Goal: Task Accomplishment & Management: Manage account settings

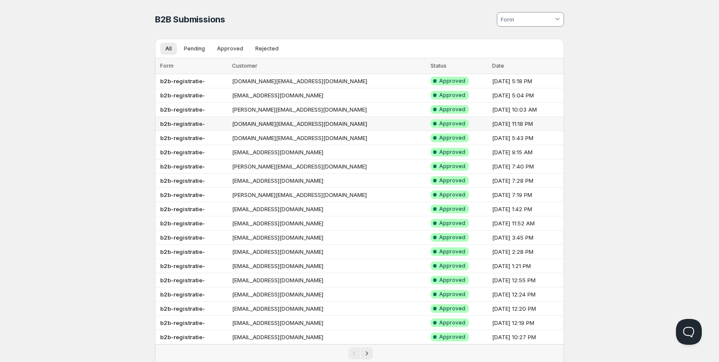
click at [292, 125] on td "[DOMAIN_NAME][EMAIL_ADDRESS][DOMAIN_NAME]" at bounding box center [328, 124] width 199 height 14
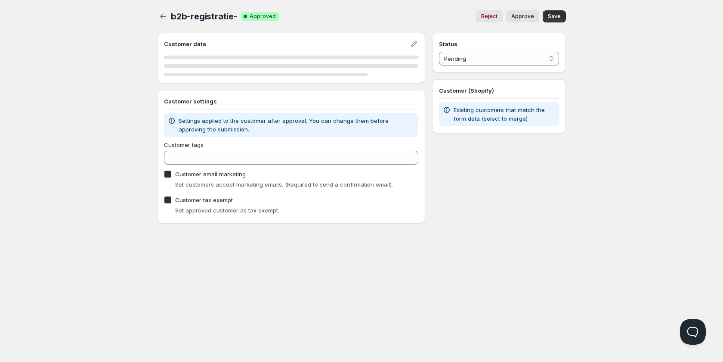
checkbox input "true"
select select "1"
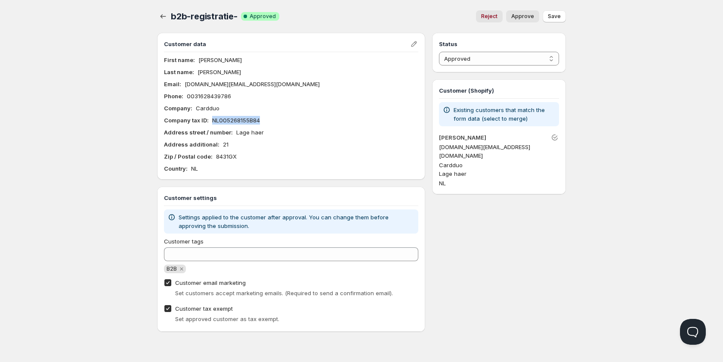
drag, startPoint x: 263, startPoint y: 122, endPoint x: 212, endPoint y: 122, distance: 50.8
click at [212, 122] on div "Company tax ID : NL005268155B84" at bounding box center [291, 120] width 254 height 9
copy p "NL005268155B84"
drag, startPoint x: 256, startPoint y: 85, endPoint x: 183, endPoint y: 83, distance: 72.4
click at [183, 83] on div "Email : cardduo.nl@gmail.com" at bounding box center [291, 84] width 254 height 9
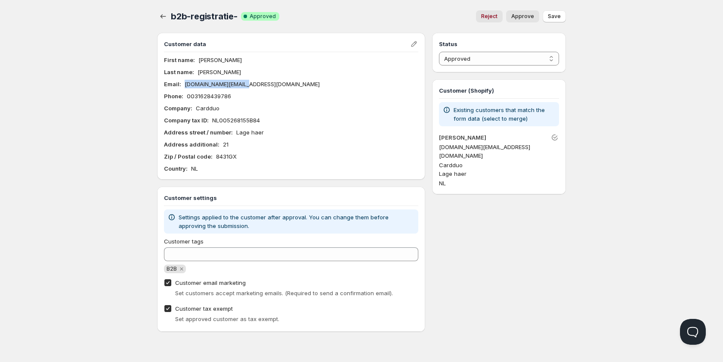
copy p "[DOMAIN_NAME][EMAIL_ADDRESS][DOMAIN_NAME]"
click at [307, 107] on div "Company : Cardduo" at bounding box center [291, 108] width 254 height 9
drag, startPoint x: 234, startPoint y: 132, endPoint x: 279, endPoint y: 130, distance: 45.3
click at [279, 130] on div "Address street / number : Lage haer" at bounding box center [291, 132] width 254 height 9
copy p "Lage haer"
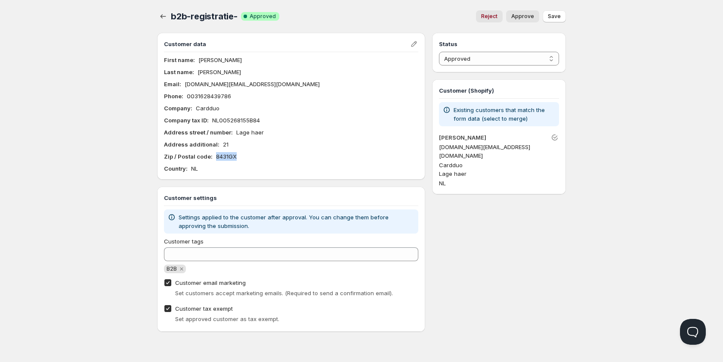
drag, startPoint x: 233, startPoint y: 155, endPoint x: 215, endPoint y: 156, distance: 18.5
click at [215, 156] on div "Zip / Postal code : 8431GX" at bounding box center [291, 156] width 254 height 9
copy p "8431GX"
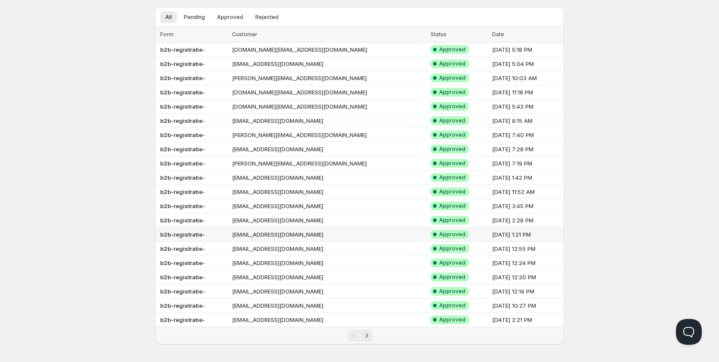
scroll to position [35, 0]
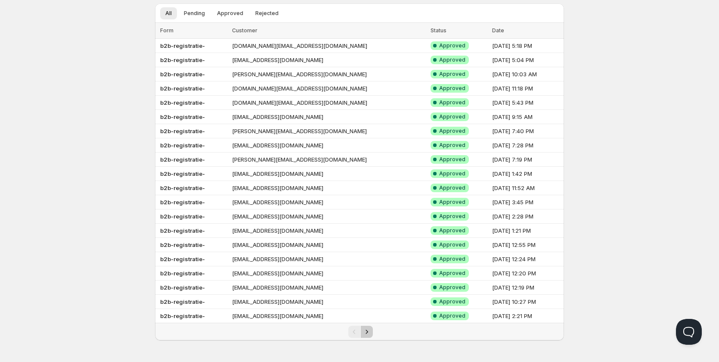
click at [367, 333] on icon "Next" at bounding box center [366, 331] width 9 height 9
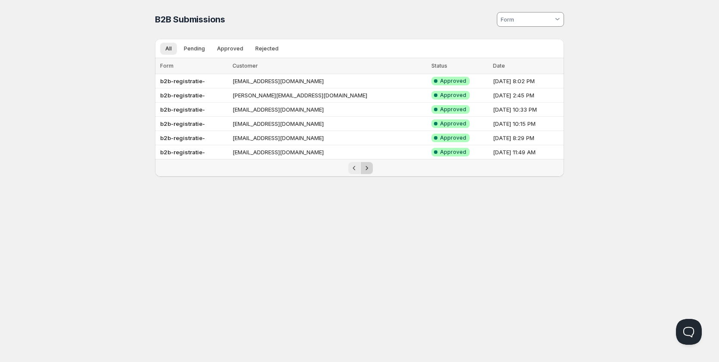
scroll to position [0, 0]
click at [251, 82] on td "[EMAIL_ADDRESS][DOMAIN_NAME]" at bounding box center [331, 81] width 199 height 14
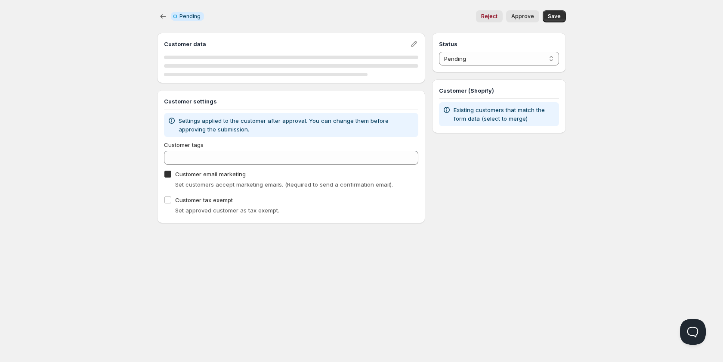
checkbox input "true"
select select "1"
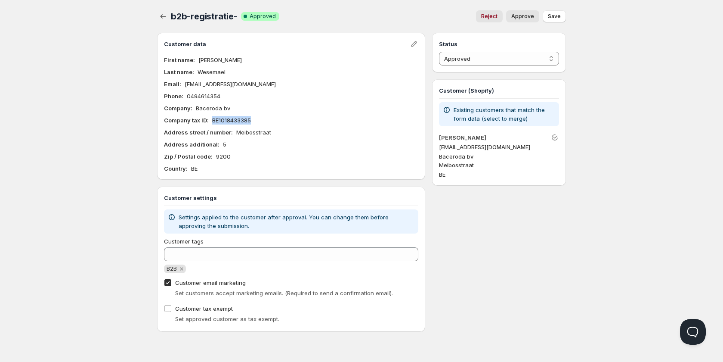
drag, startPoint x: 234, startPoint y: 121, endPoint x: 210, endPoint y: 122, distance: 24.1
click at [210, 122] on div "Company tax ID : BE1018433385" at bounding box center [291, 120] width 254 height 9
copy div "BE1018433385"
drag, startPoint x: 252, startPoint y: 82, endPoint x: 184, endPoint y: 84, distance: 68.0
click at [184, 84] on div "Email : [EMAIL_ADDRESS][DOMAIN_NAME]" at bounding box center [291, 84] width 254 height 9
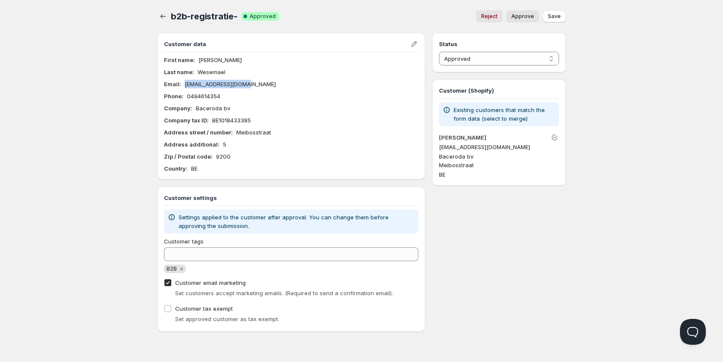
copy p "[EMAIL_ADDRESS][DOMAIN_NAME]"
